Goal: Task Accomplishment & Management: Use online tool/utility

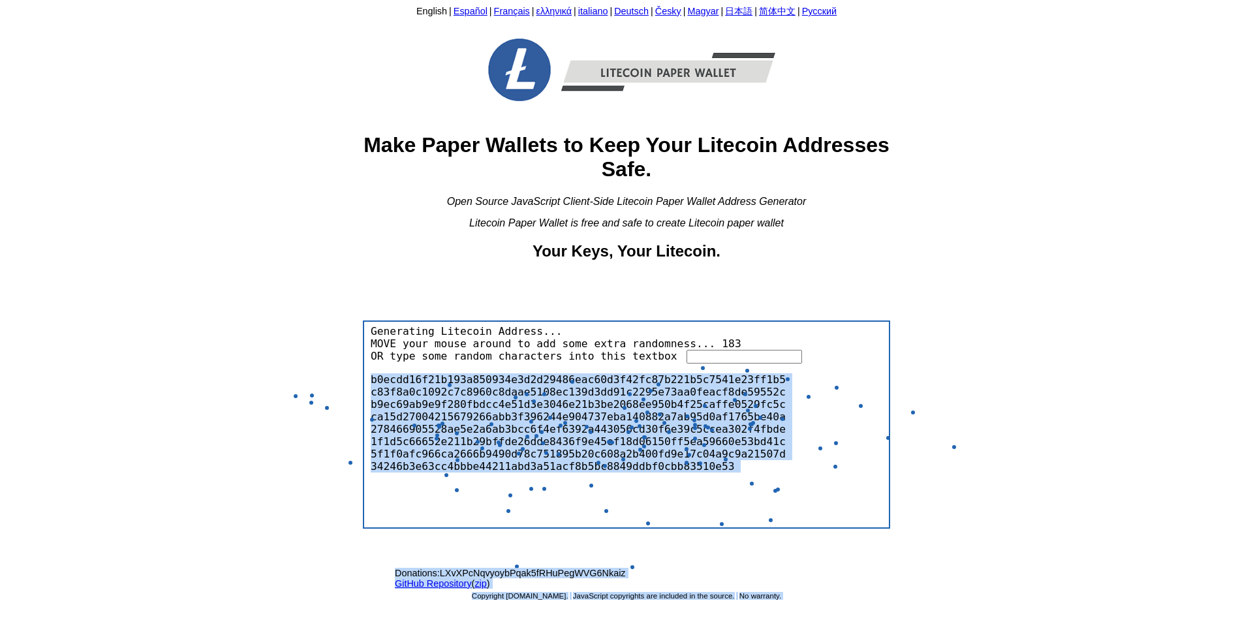
click at [626, 433] on body "English | Español | Français | ελληνικά | italiano | Deutsch | Česky | Magyar |…" at bounding box center [626, 309] width 1242 height 609
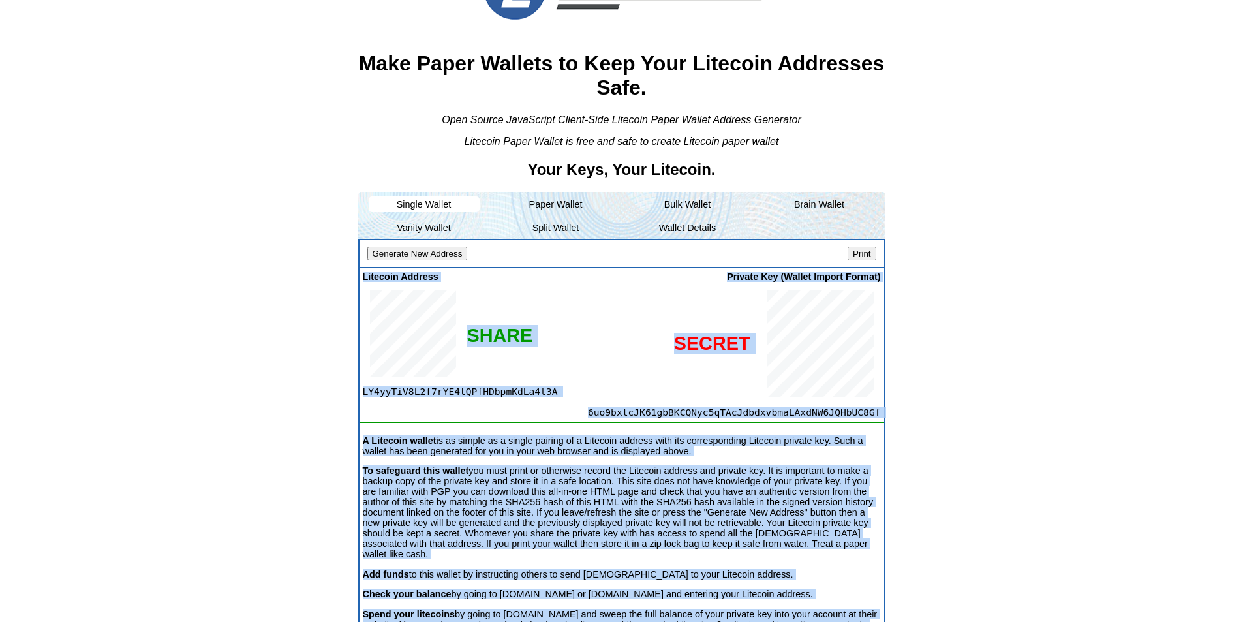
scroll to position [130, 0]
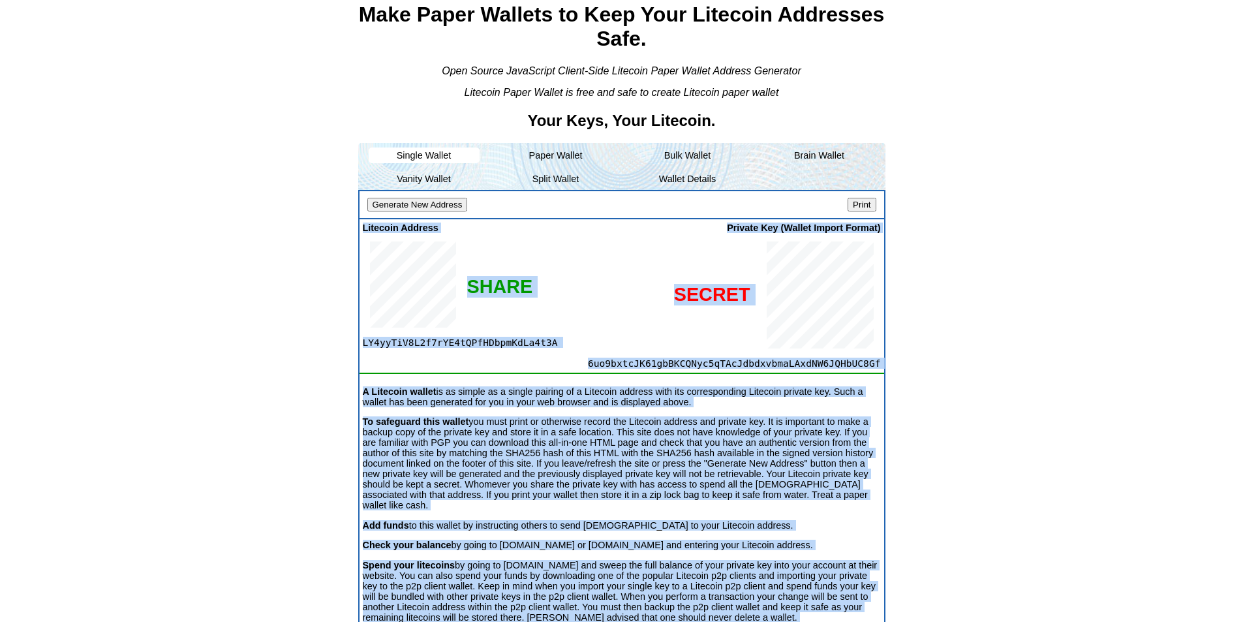
click at [295, 364] on body "English | Español | Français | ελληνικά | italiano | Deutsch | Česky | Magyar |…" at bounding box center [621, 179] width 1232 height 609
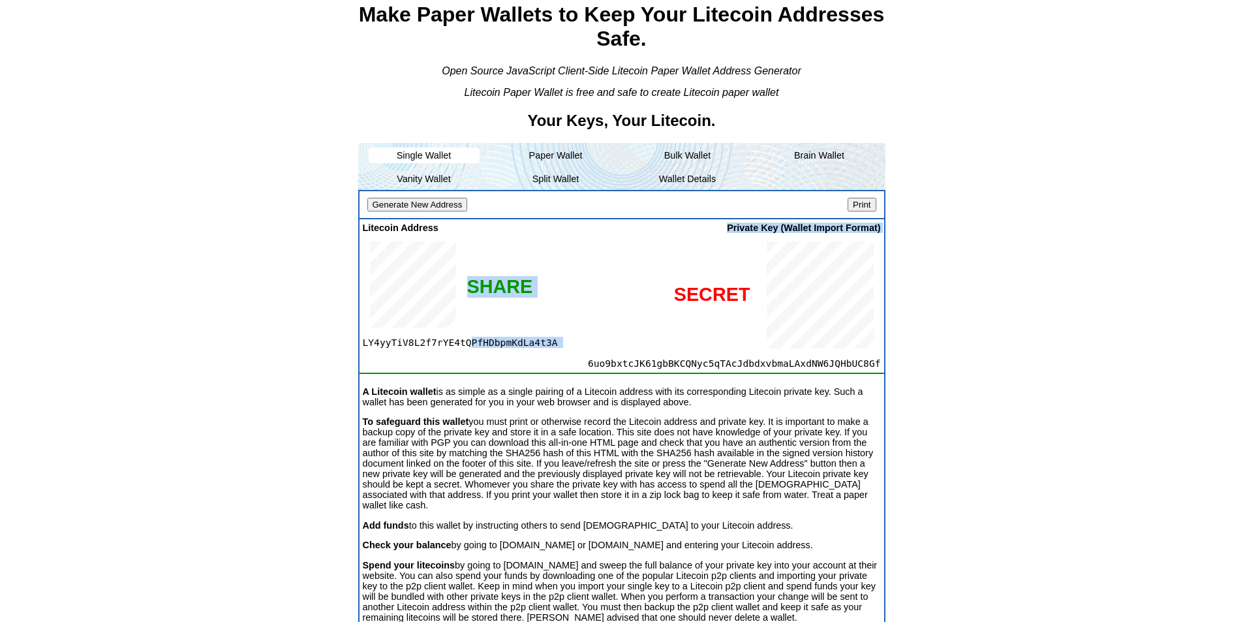
drag, startPoint x: 361, startPoint y: 341, endPoint x: 421, endPoint y: 347, distance: 59.7
click at [454, 351] on div "Litecoin Address LY4yyTiV8L2f7rYE4tQPfHDbpmKdLa4t3A SHARE Private Key (Wallet I…" at bounding box center [621, 304] width 525 height 170
click at [409, 344] on span "LY4yyTiV8L2f7rYE4tQPfHDbpmKdLa4t3A" at bounding box center [440, 342] width 155 height 11
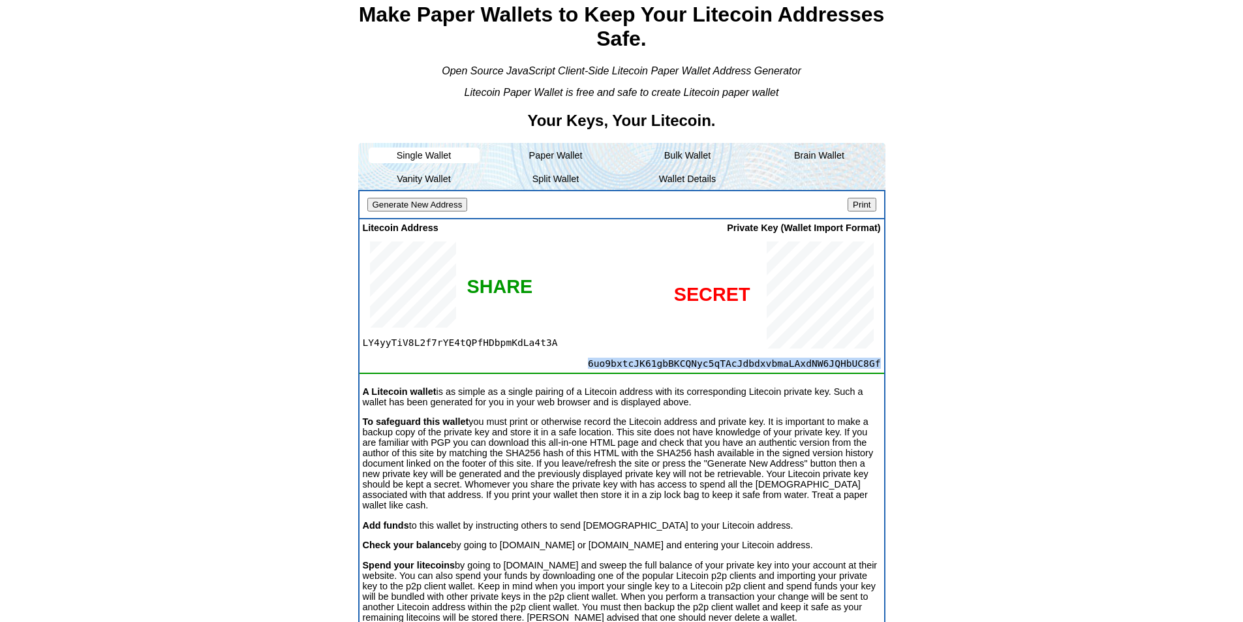
drag, startPoint x: 614, startPoint y: 367, endPoint x: 878, endPoint y: 359, distance: 264.3
click at [878, 359] on span "6uo9bxtcJK61gbBKCQNyc5qTAcJdbdxvbmaLAxdNW6JQHbUC8Gf" at bounding box center [699, 363] width 363 height 11
click at [877, 361] on span "6uo9bxtcJK61gbBKCQNyc5qTAcJdbdxvbmaLAxdNW6JQHbUC8Gf" at bounding box center [699, 363] width 363 height 11
drag, startPoint x: 877, startPoint y: 361, endPoint x: 823, endPoint y: 349, distance: 56.0
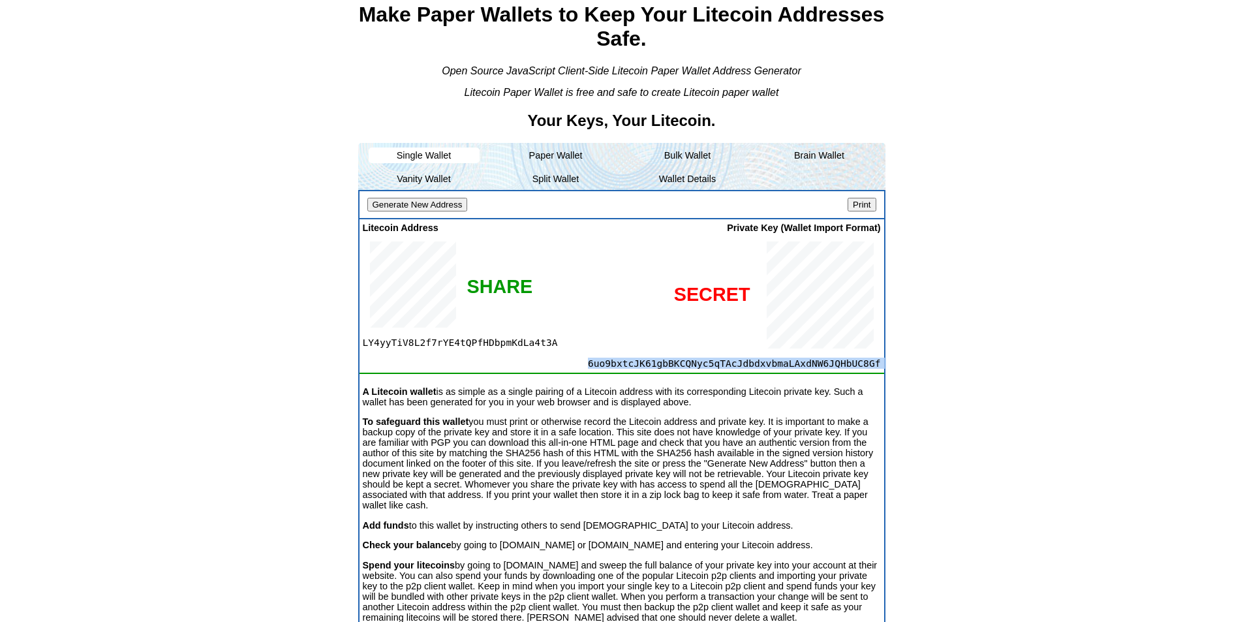
click at [871, 361] on span "6uo9bxtcJK61gbBKCQNyc5qTAcJdbdxvbmaLAxdNW6JQHbUC8Gf" at bounding box center [699, 363] width 363 height 11
click at [866, 205] on input "Print" at bounding box center [861, 205] width 28 height 14
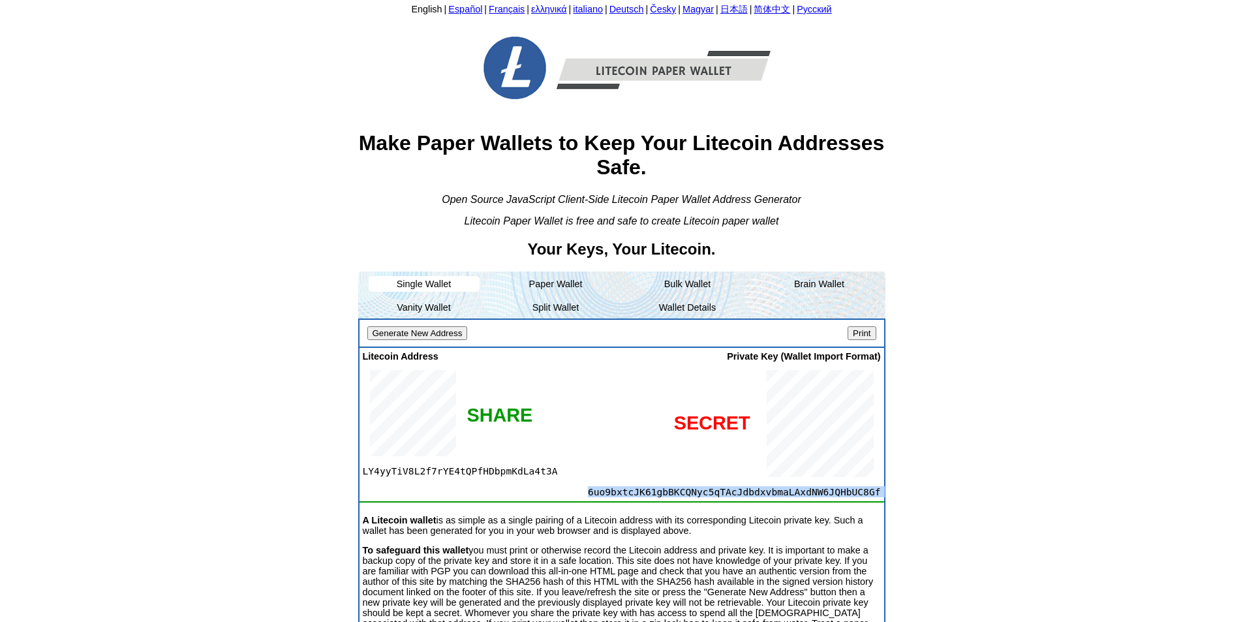
scroll to position [0, 0]
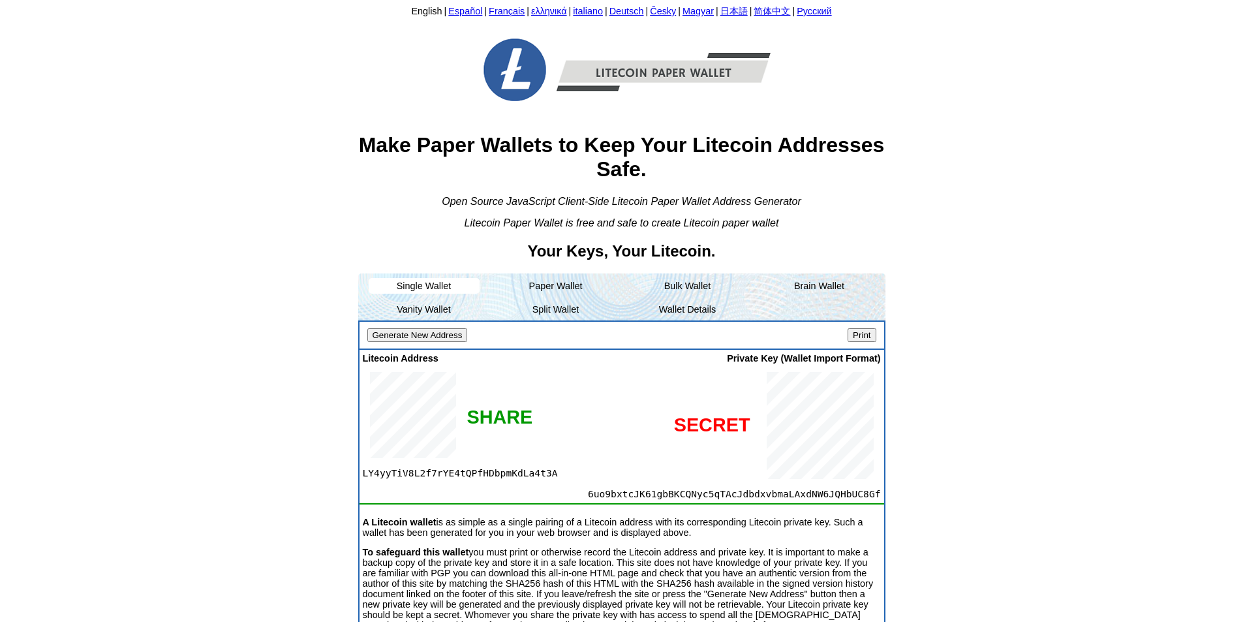
click at [314, 319] on body "English | Español | Français | ελληνικά | italiano | Deutsch | Česky | Magyar |…" at bounding box center [621, 309] width 1232 height 609
click at [236, 245] on body "English | Español | Français | ελληνικά | italiano | Deutsch | Česky | Magyar |…" at bounding box center [621, 309] width 1232 height 609
